Goal: Information Seeking & Learning: Learn about a topic

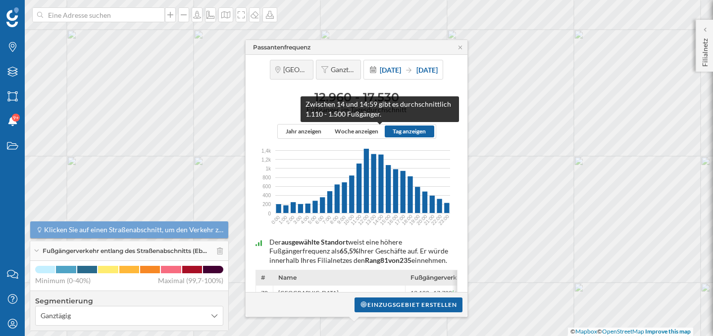
scroll to position [77, 0]
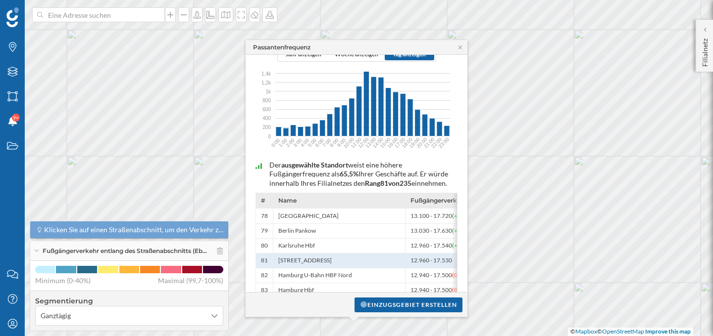
click at [459, 50] on div "Passantenfrequenz" at bounding box center [356, 47] width 222 height 15
click at [463, 43] on div "Passantenfrequenz" at bounding box center [356, 47] width 222 height 15
click at [461, 48] on icon at bounding box center [459, 48] width 7 height 6
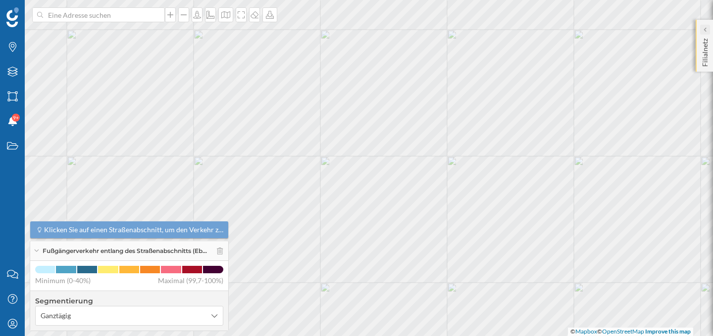
click at [708, 34] on div at bounding box center [705, 30] width 10 height 10
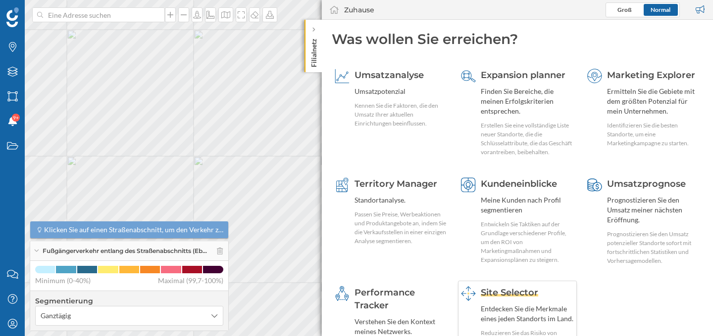
click at [516, 291] on span "Site Selector" at bounding box center [508, 292] width 57 height 11
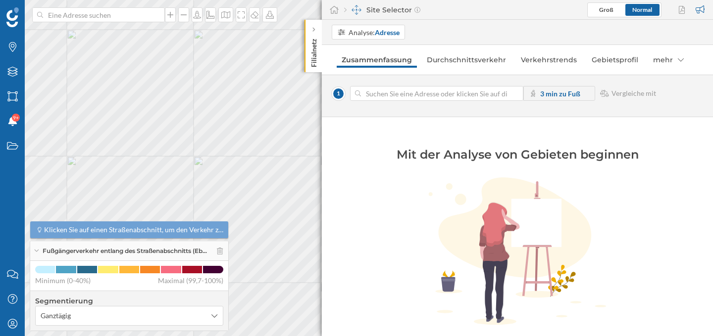
click at [454, 91] on input at bounding box center [436, 93] width 151 height 15
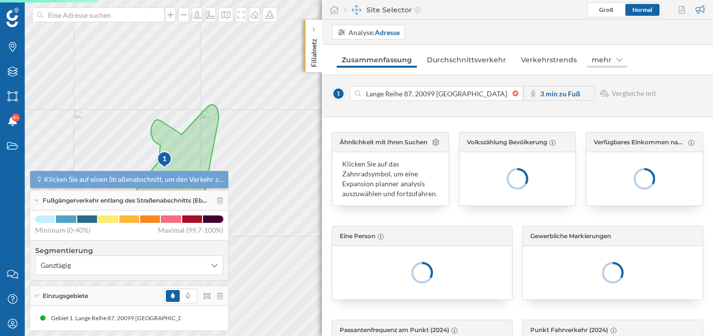
click at [616, 60] on icon at bounding box center [619, 59] width 6 height 7
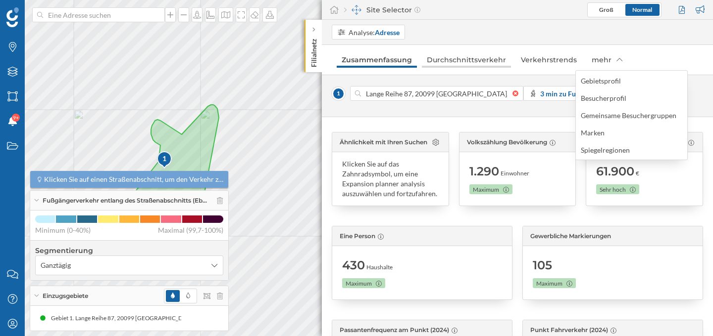
click at [495, 64] on link "Durchschnittsverkehr" at bounding box center [466, 60] width 89 height 16
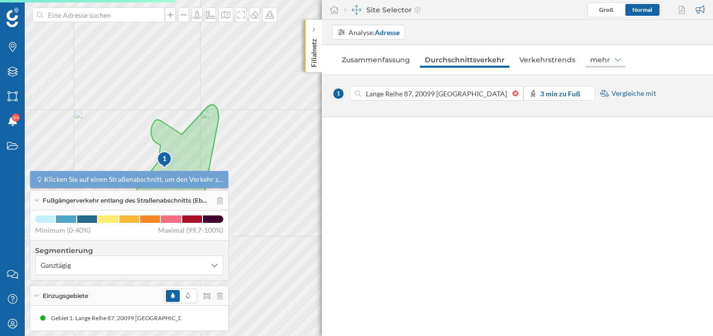
click at [608, 57] on div "mehr" at bounding box center [605, 60] width 41 height 16
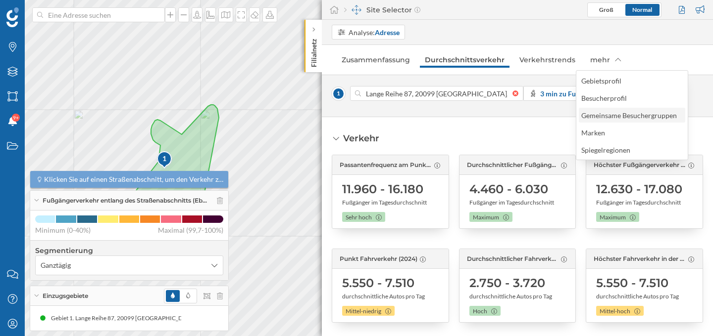
click at [642, 121] on div "Gemeinsame Besuchergruppen" at bounding box center [631, 115] width 106 height 15
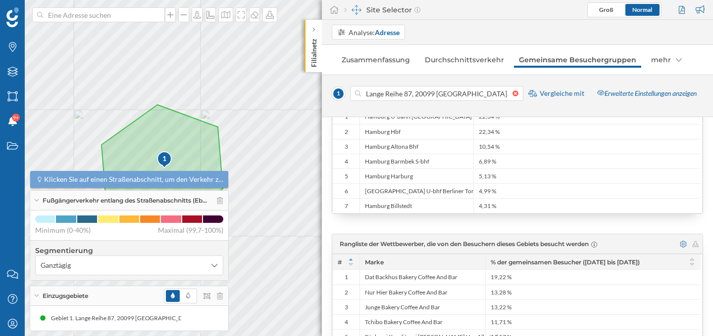
scroll to position [257, 0]
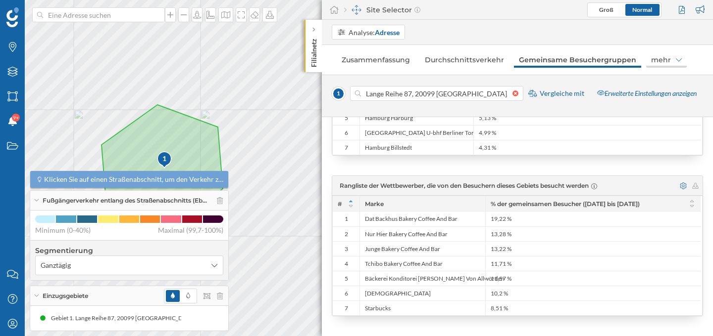
click at [675, 61] on icon at bounding box center [678, 59] width 6 height 7
click at [667, 155] on div "Spiegelregionen" at bounding box center [667, 150] width 54 height 10
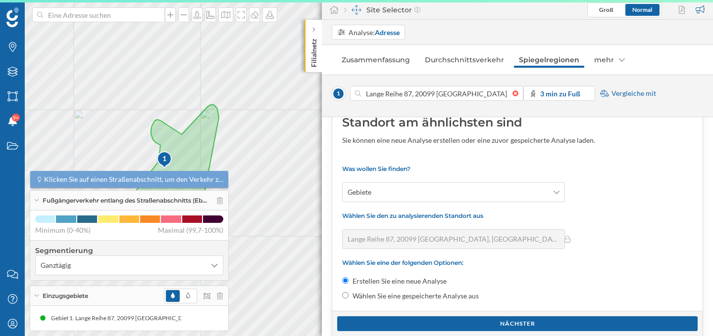
scroll to position [106, 0]
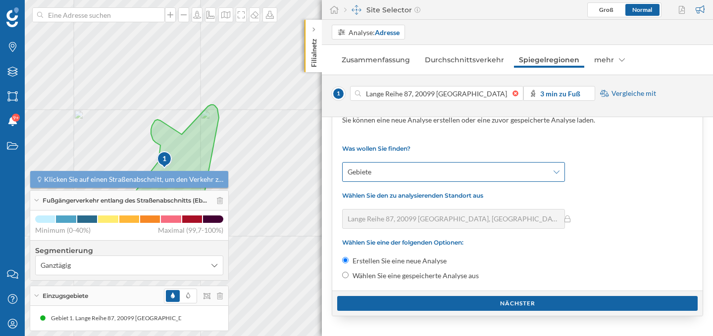
click at [558, 171] on icon at bounding box center [556, 172] width 6 height 7
